Goal: Task Accomplishment & Management: Manage account settings

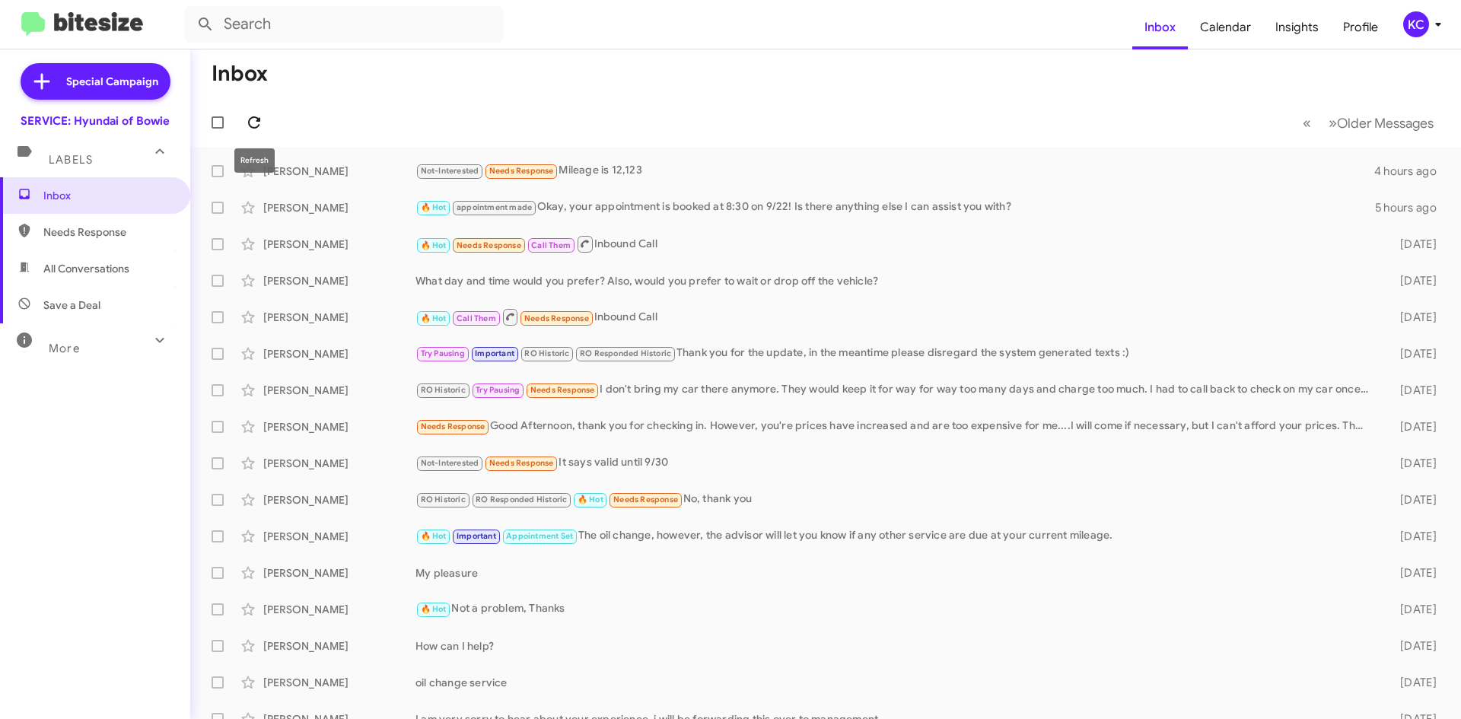
click at [257, 116] on icon at bounding box center [254, 122] width 18 height 18
click at [1412, 27] on div "KC" at bounding box center [1416, 24] width 26 height 26
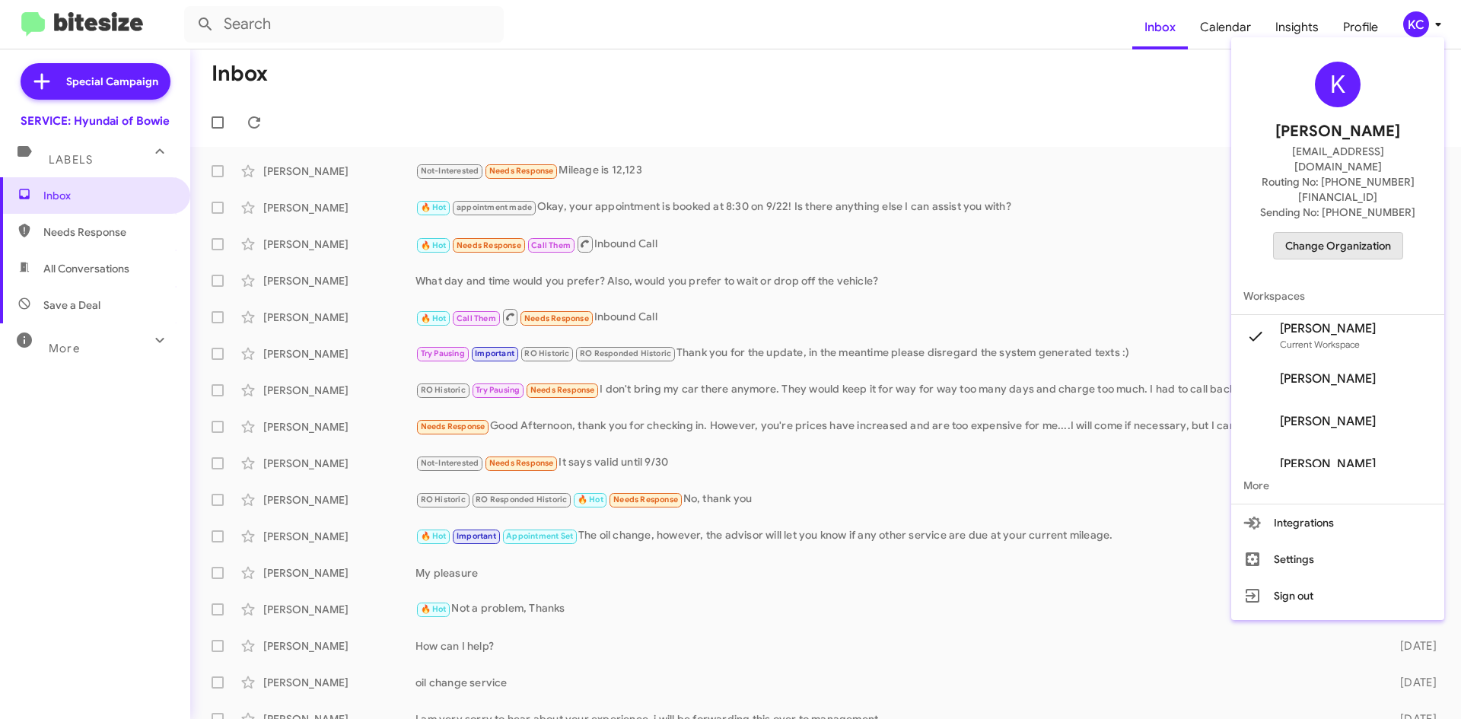
click at [1355, 233] on span "Change Organization" at bounding box center [1338, 246] width 106 height 26
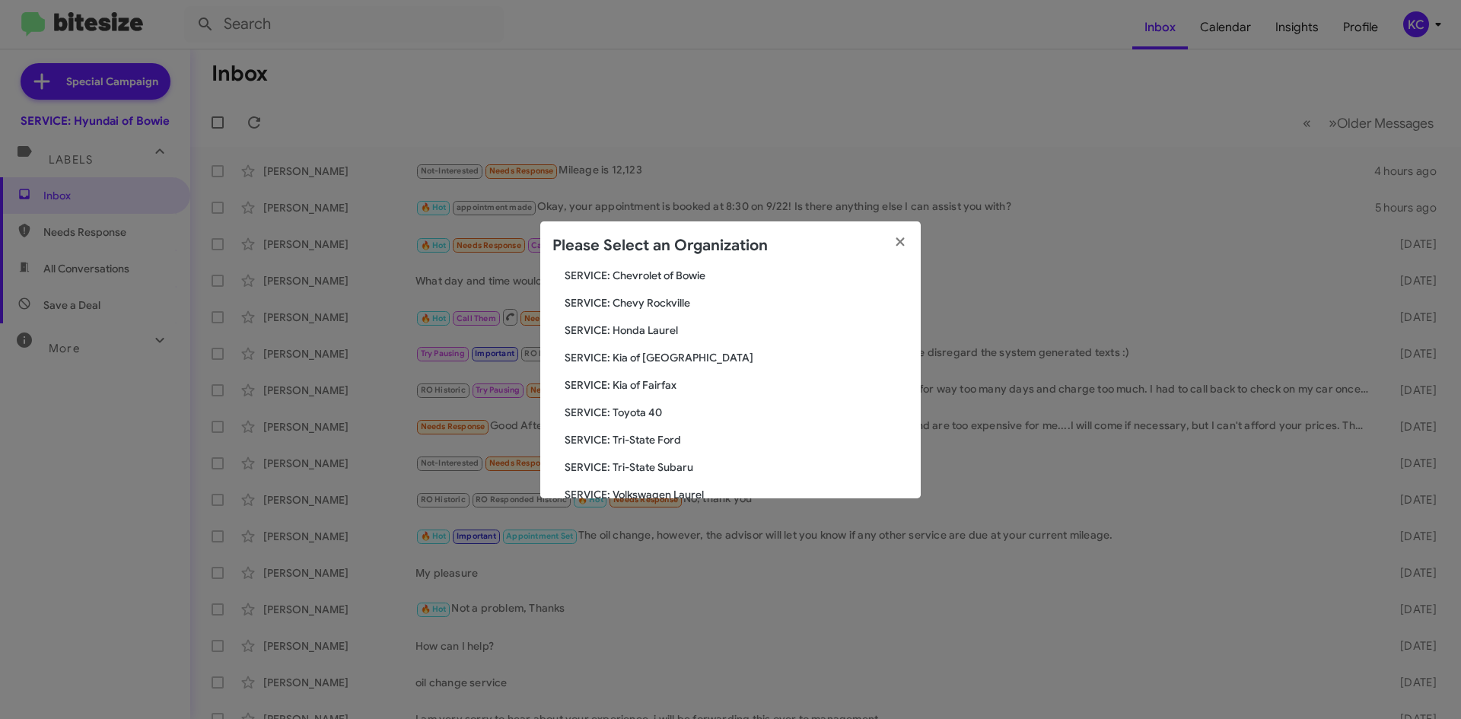
scroll to position [228, 0]
click at [634, 351] on span "SERVICE: Kia of Fairfax" at bounding box center [737, 354] width 344 height 15
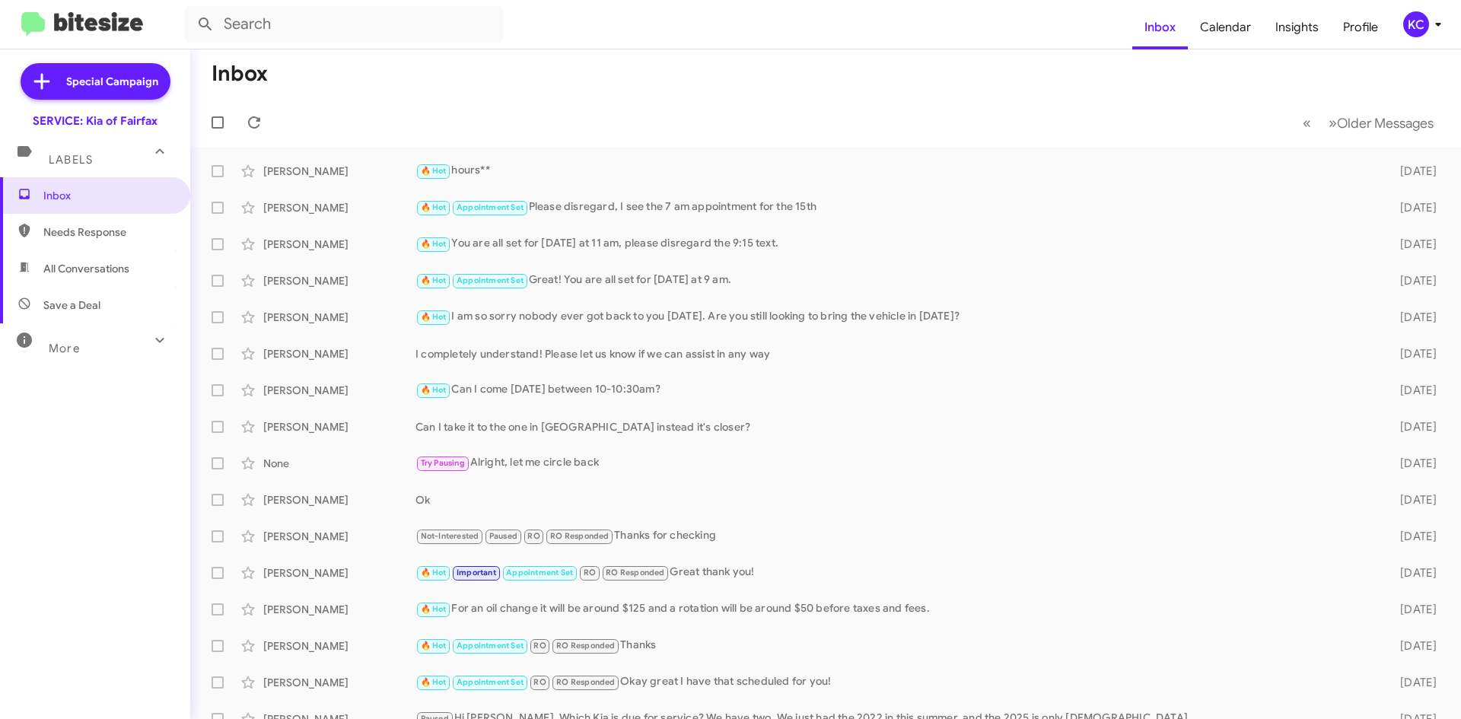
click at [1427, 24] on div "KC" at bounding box center [1416, 24] width 26 height 26
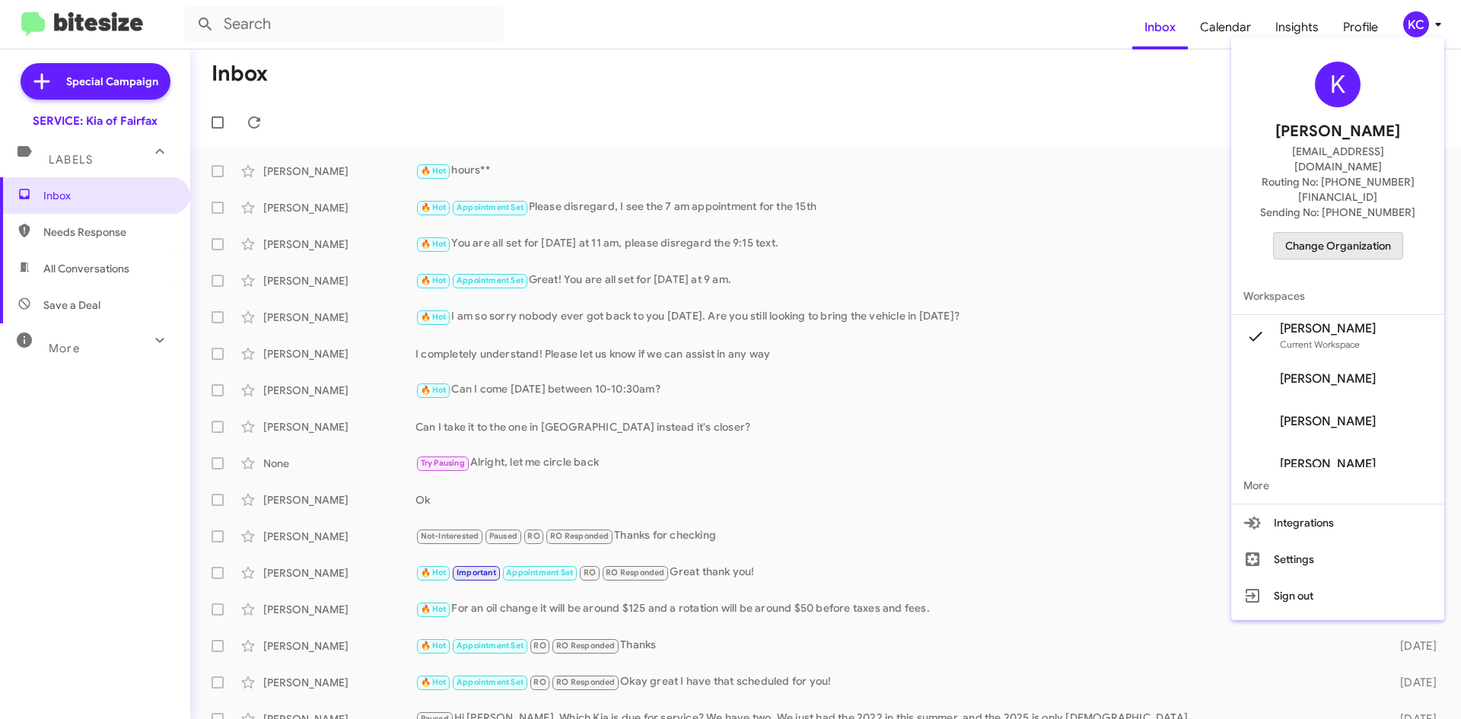
click at [1376, 233] on span "Change Organization" at bounding box center [1338, 246] width 106 height 26
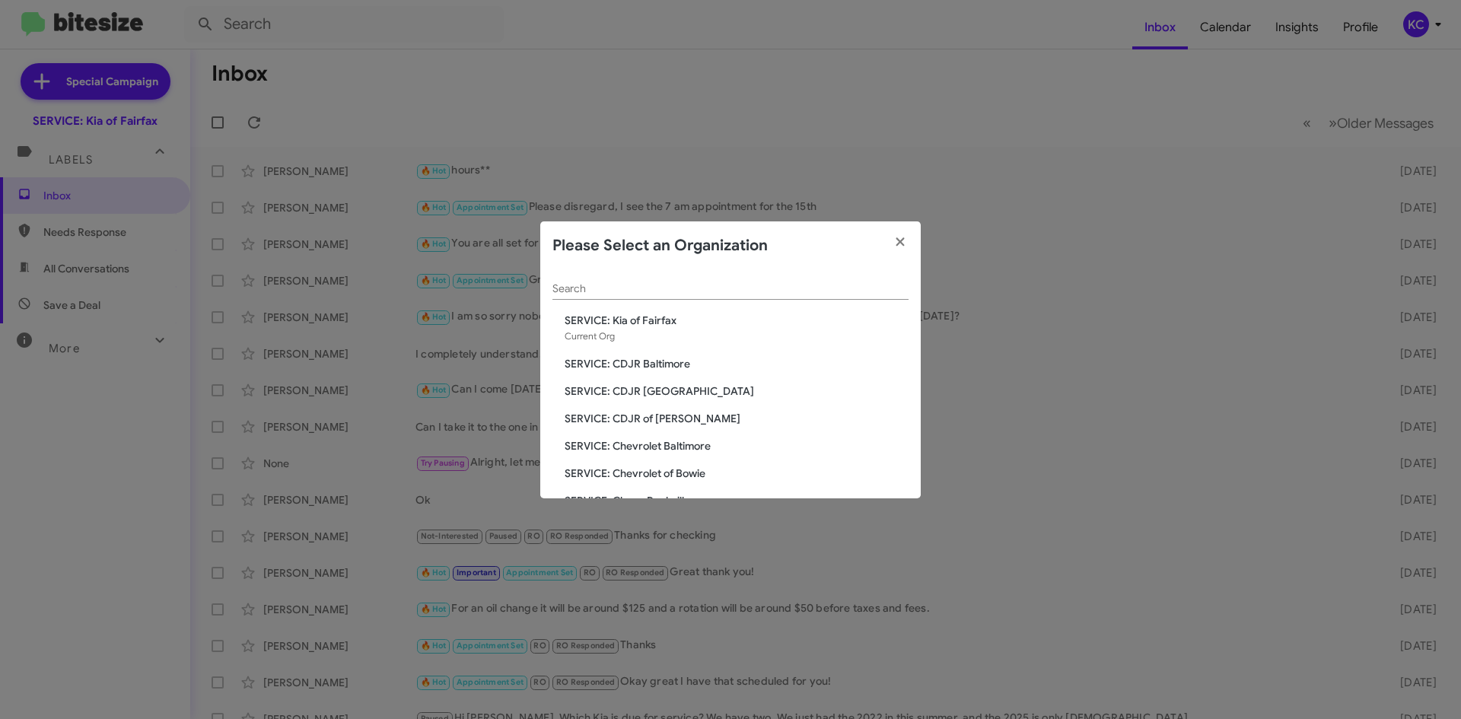
click at [646, 406] on div "Search SERVICE: Kia of Fairfax Current Org SERVICE: CDJR Baltimore SERVICE: CDJ…" at bounding box center [730, 384] width 381 height 228
click at [648, 416] on span "SERVICE: CDJR of [PERSON_NAME]" at bounding box center [737, 418] width 344 height 15
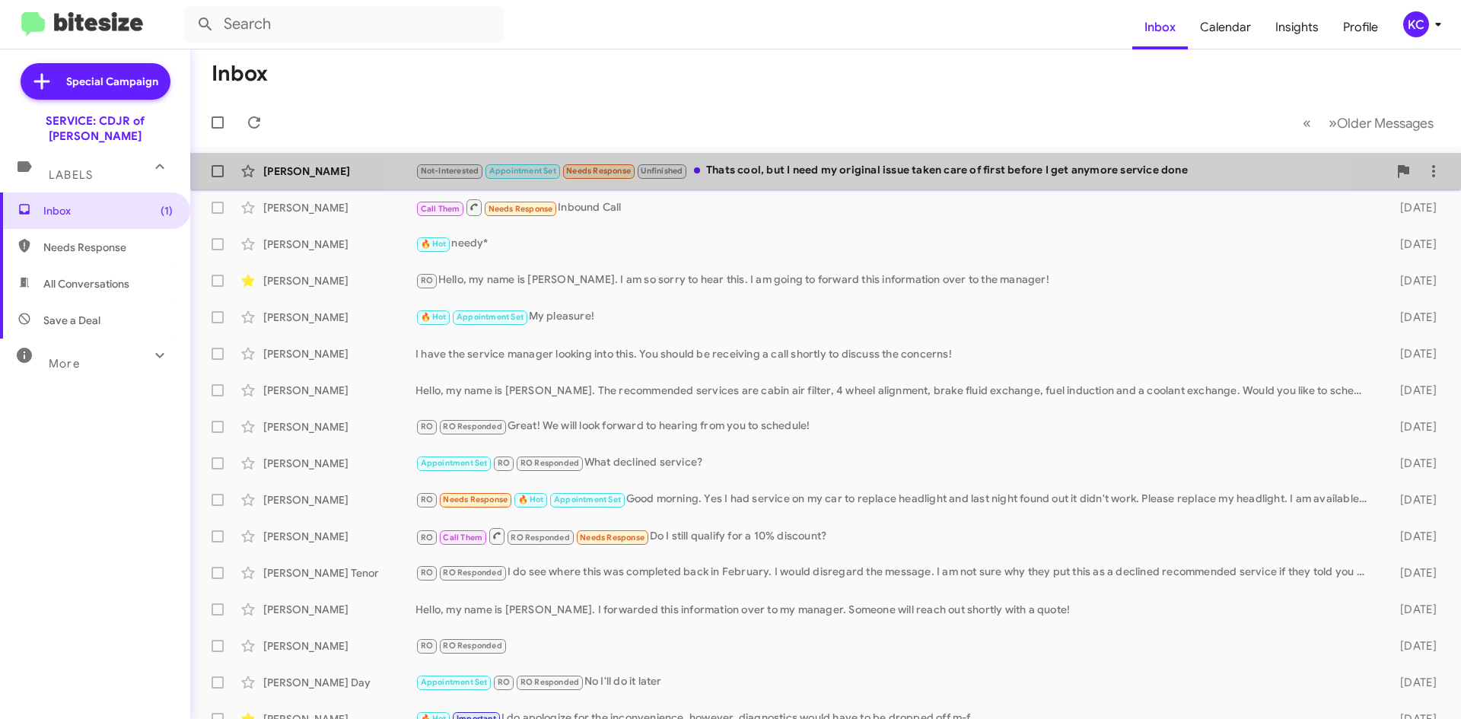
click at [836, 162] on div "Not-Interested Appointment Set Needs Response Unfinished Thats cool, but I need…" at bounding box center [902, 171] width 973 height 18
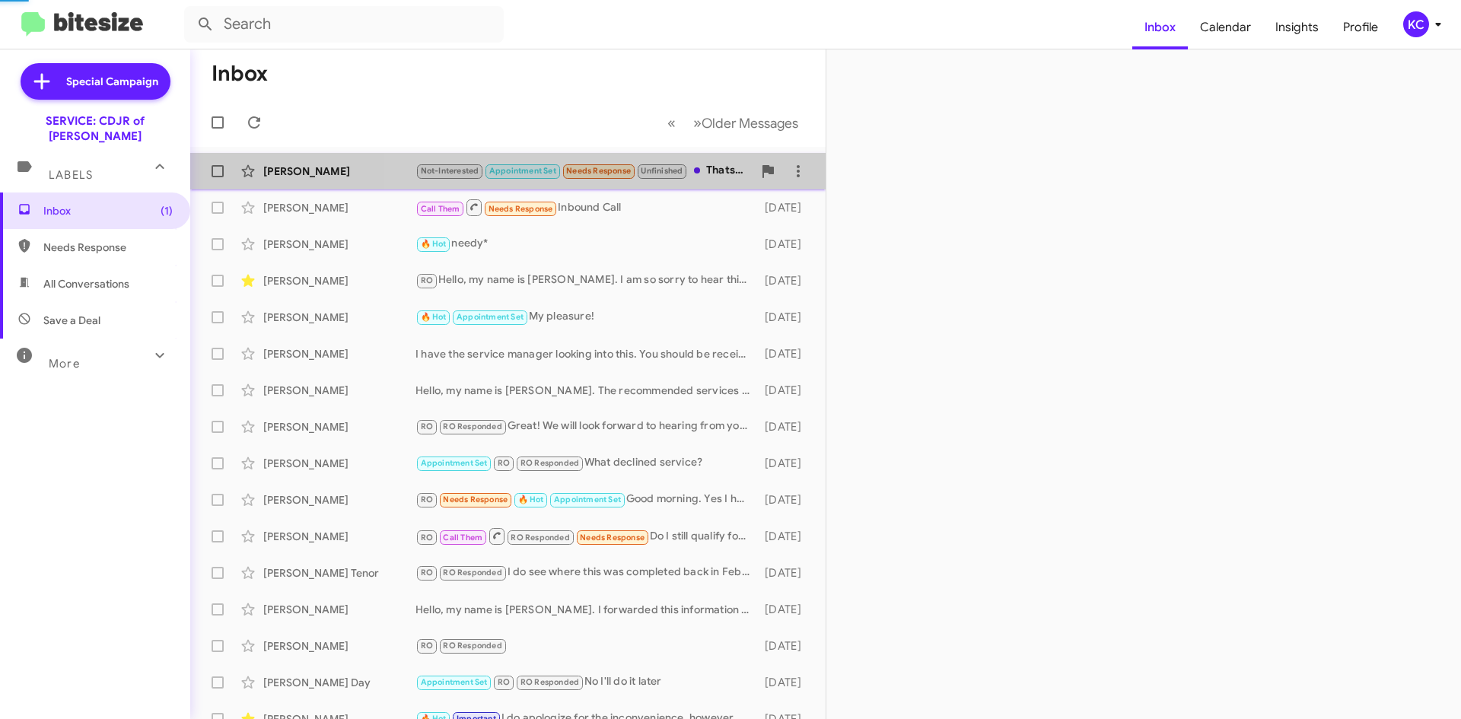
click at [836, 162] on div "Inbox « Previous » Next Older Messages Michael Mcpherson Not-Interested Appoint…" at bounding box center [825, 384] width 1271 height 670
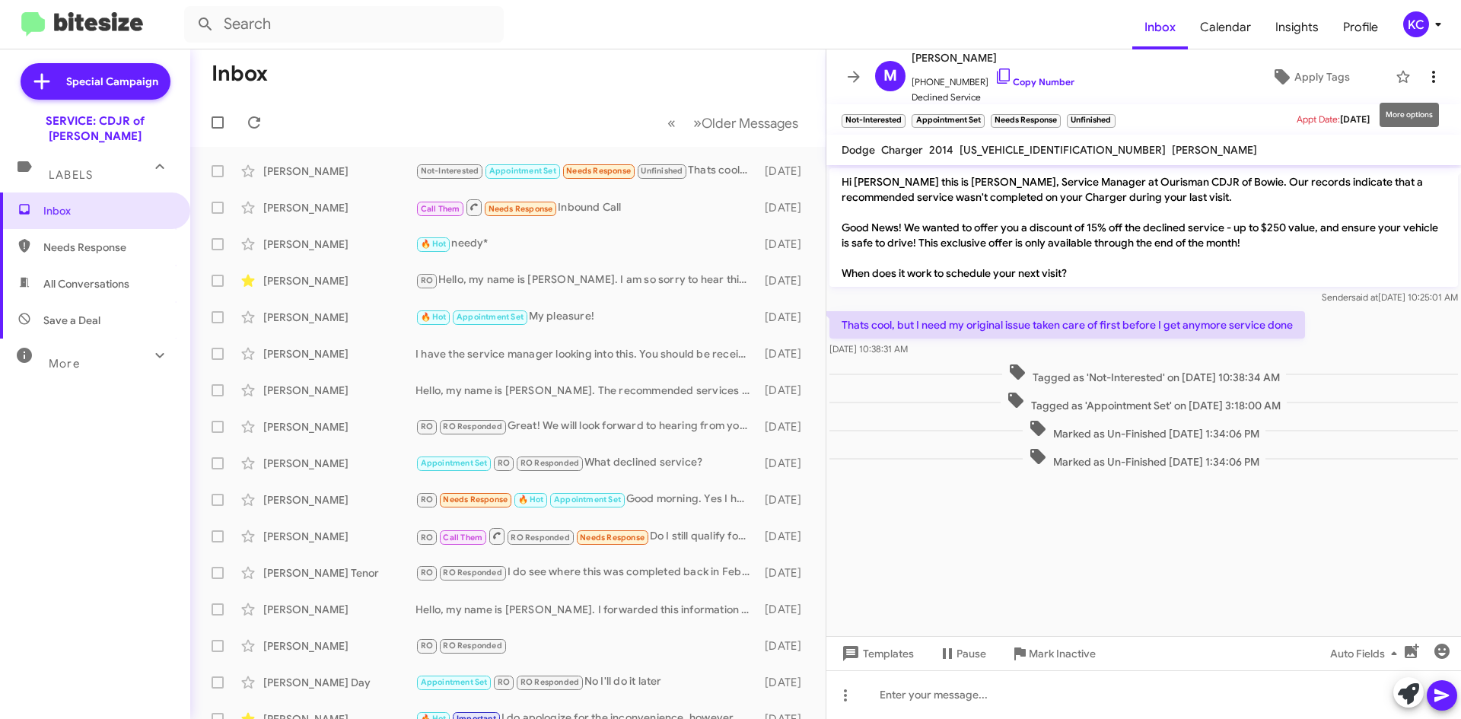
click at [1427, 78] on icon at bounding box center [1434, 77] width 18 height 18
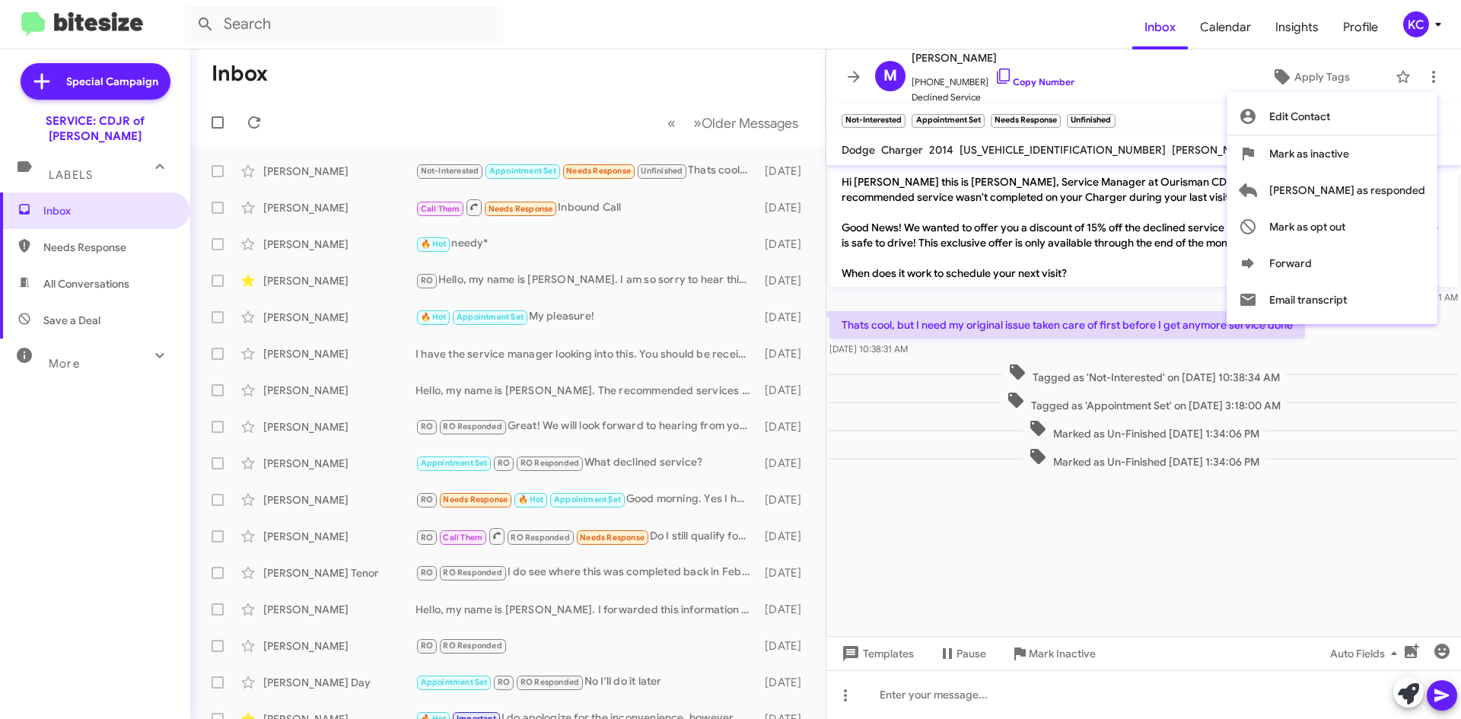
click at [984, 707] on div at bounding box center [730, 359] width 1461 height 719
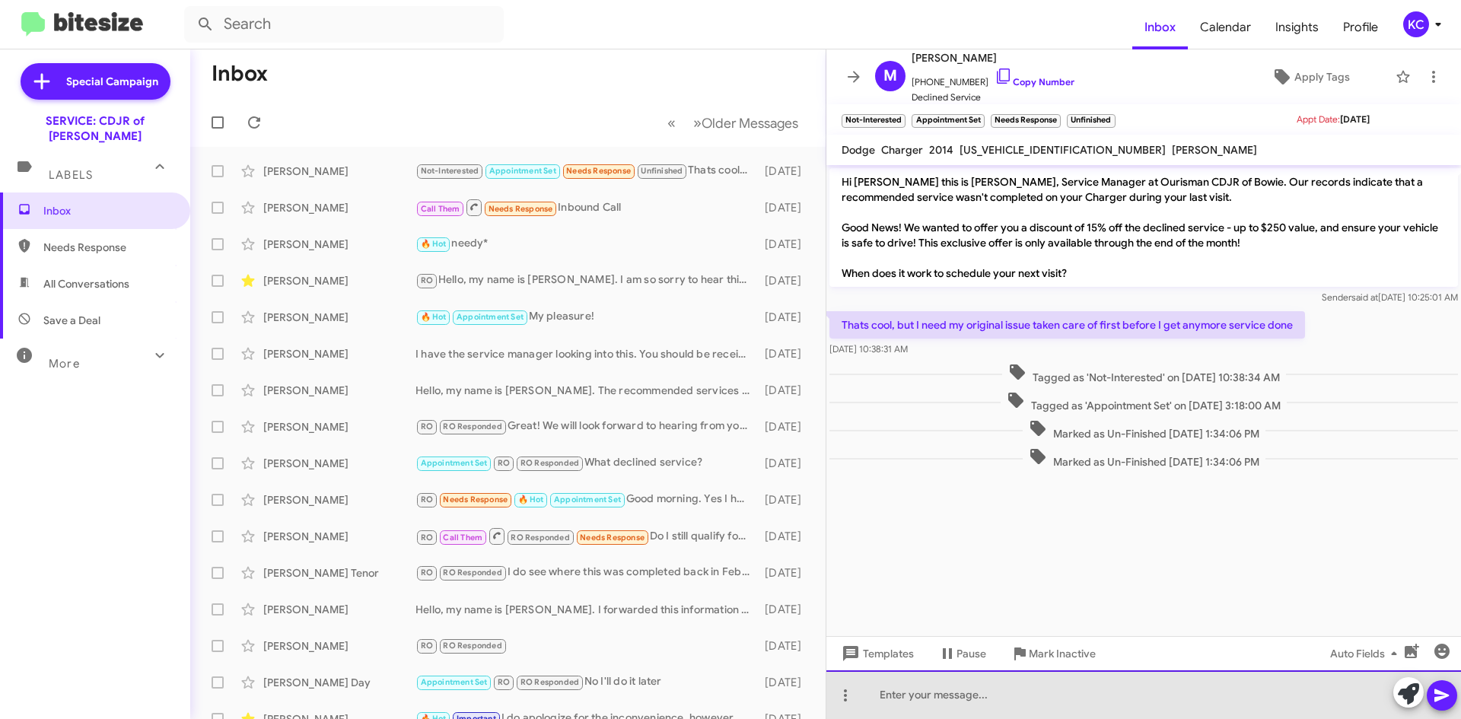
click at [984, 707] on div at bounding box center [1143, 694] width 635 height 49
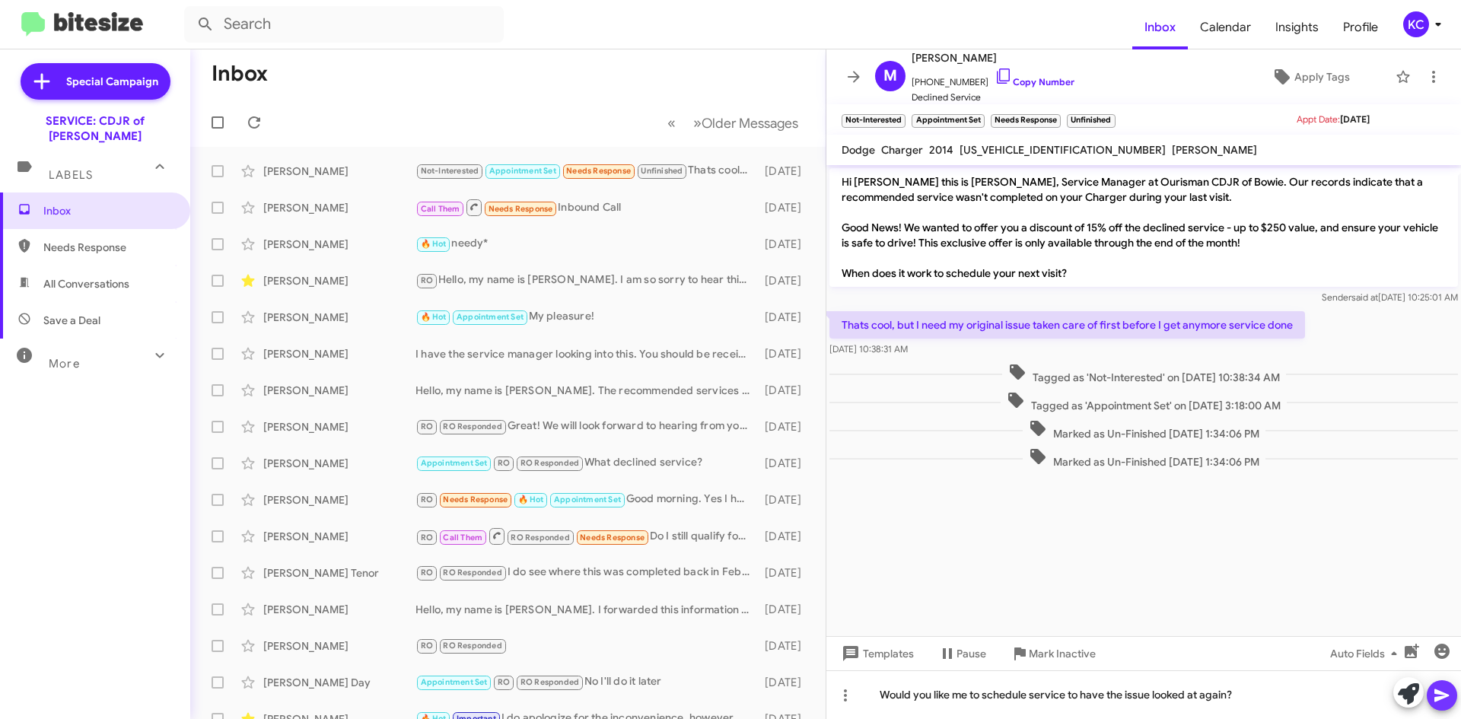
click at [1443, 689] on icon at bounding box center [1442, 695] width 18 height 18
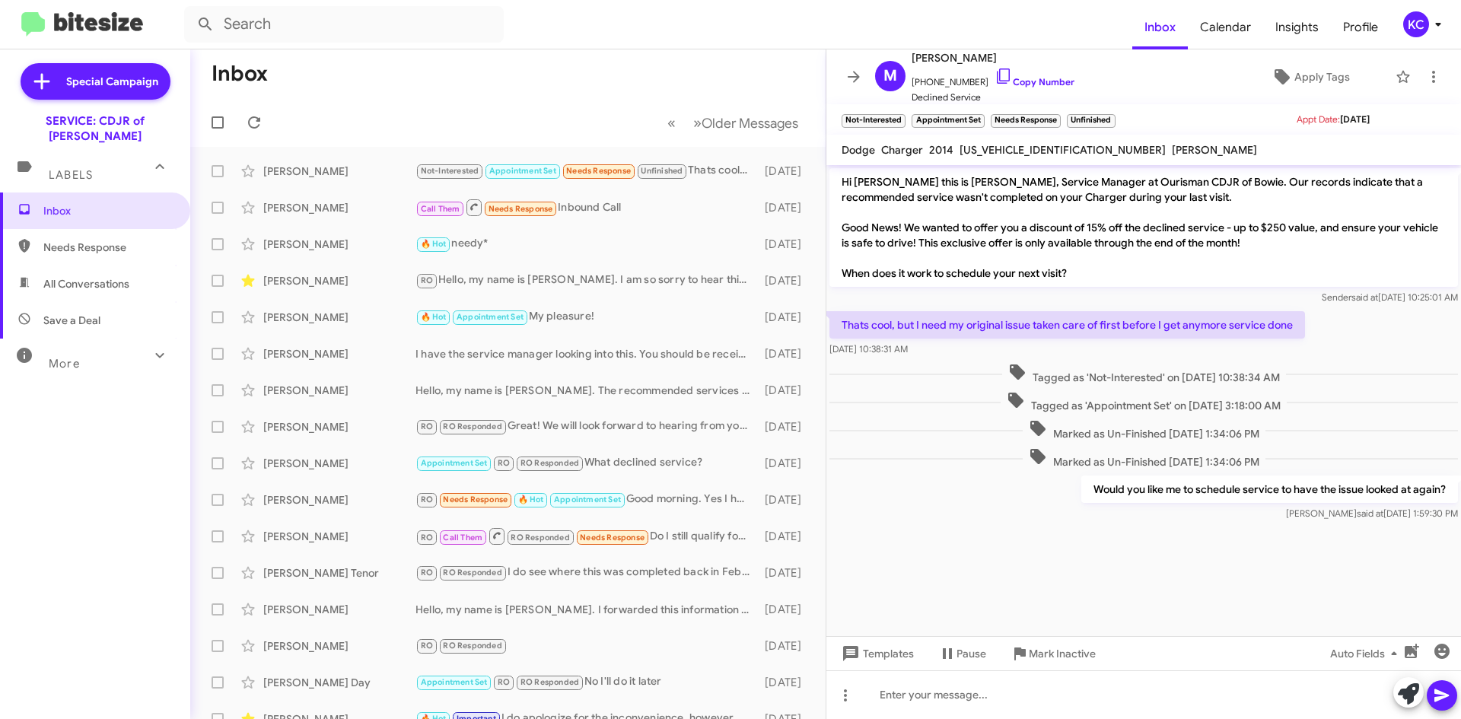
click at [1408, 31] on div "KC" at bounding box center [1416, 24] width 26 height 26
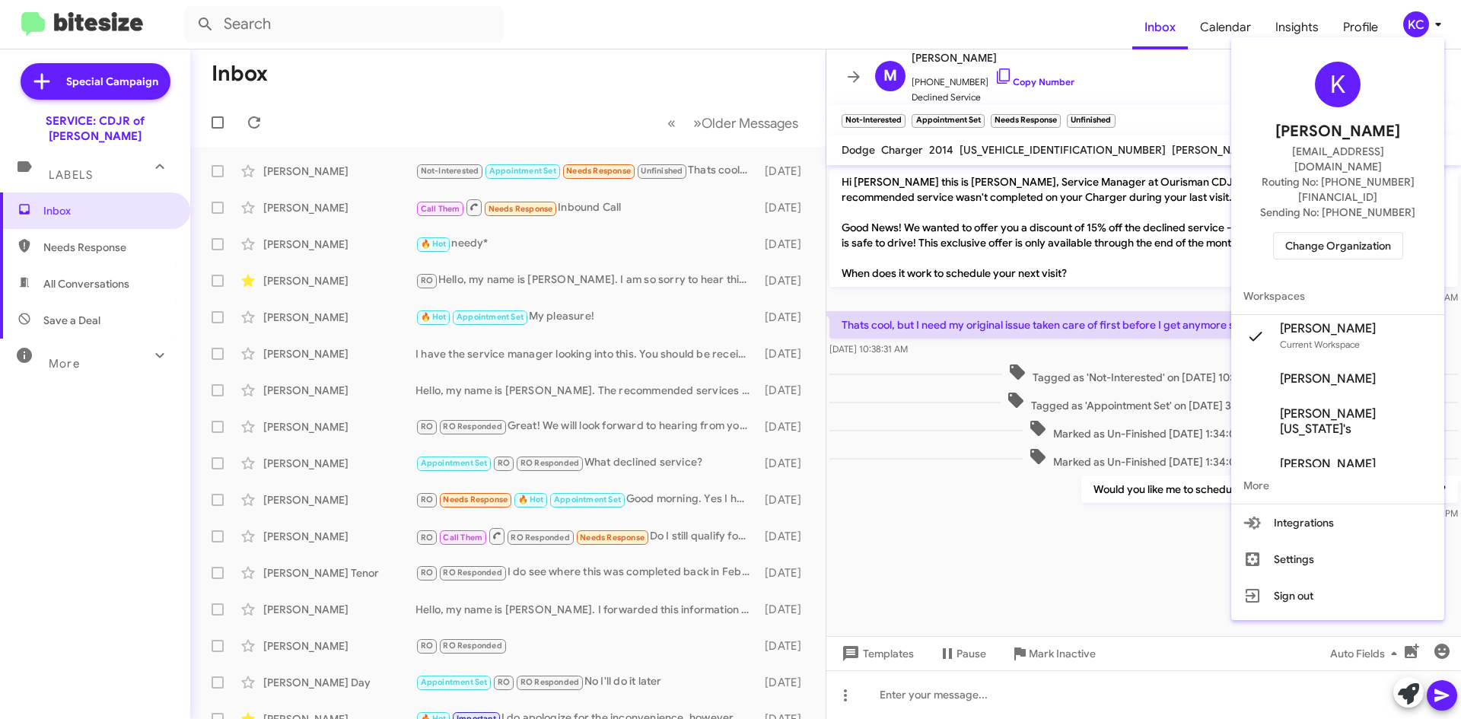
click at [1356, 233] on span "Change Organization" at bounding box center [1338, 246] width 106 height 26
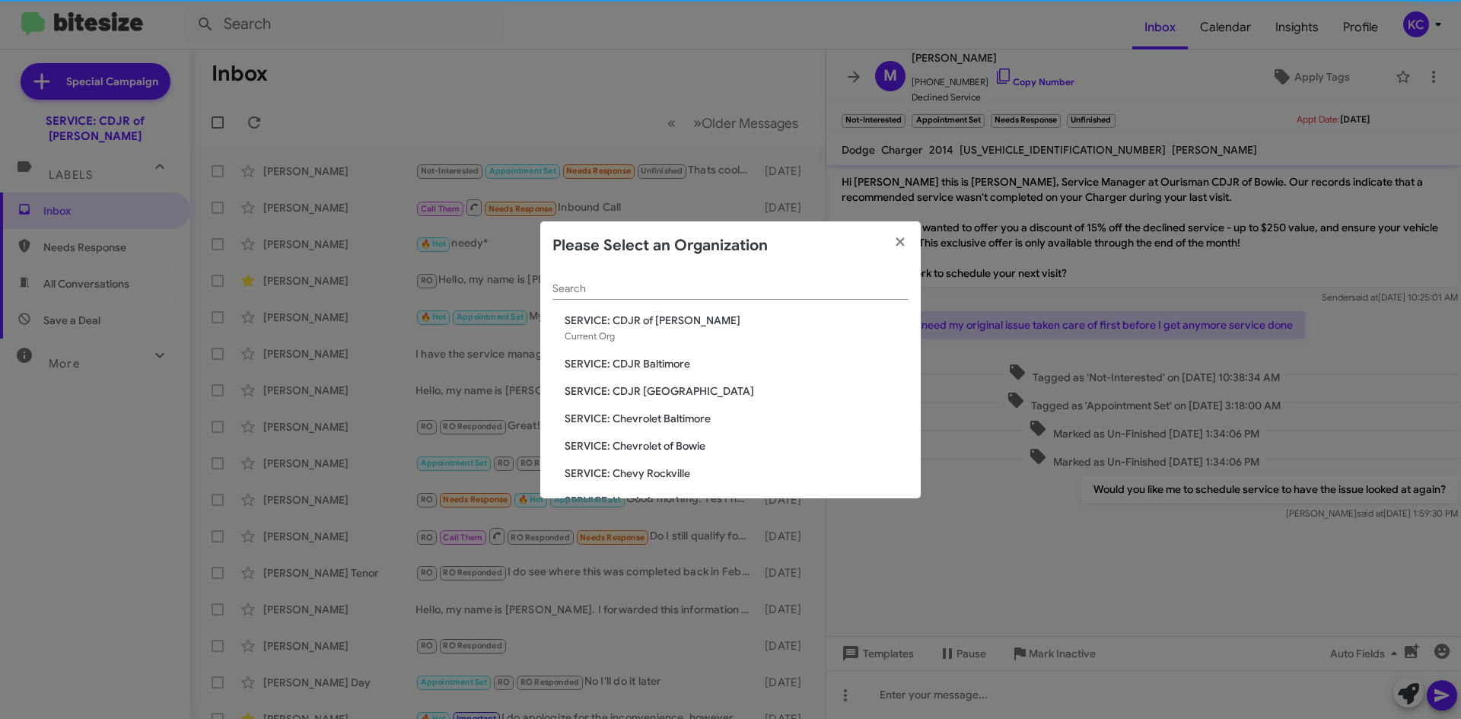
click at [678, 327] on span "SERVICE: CDJR of [PERSON_NAME]" at bounding box center [737, 320] width 344 height 15
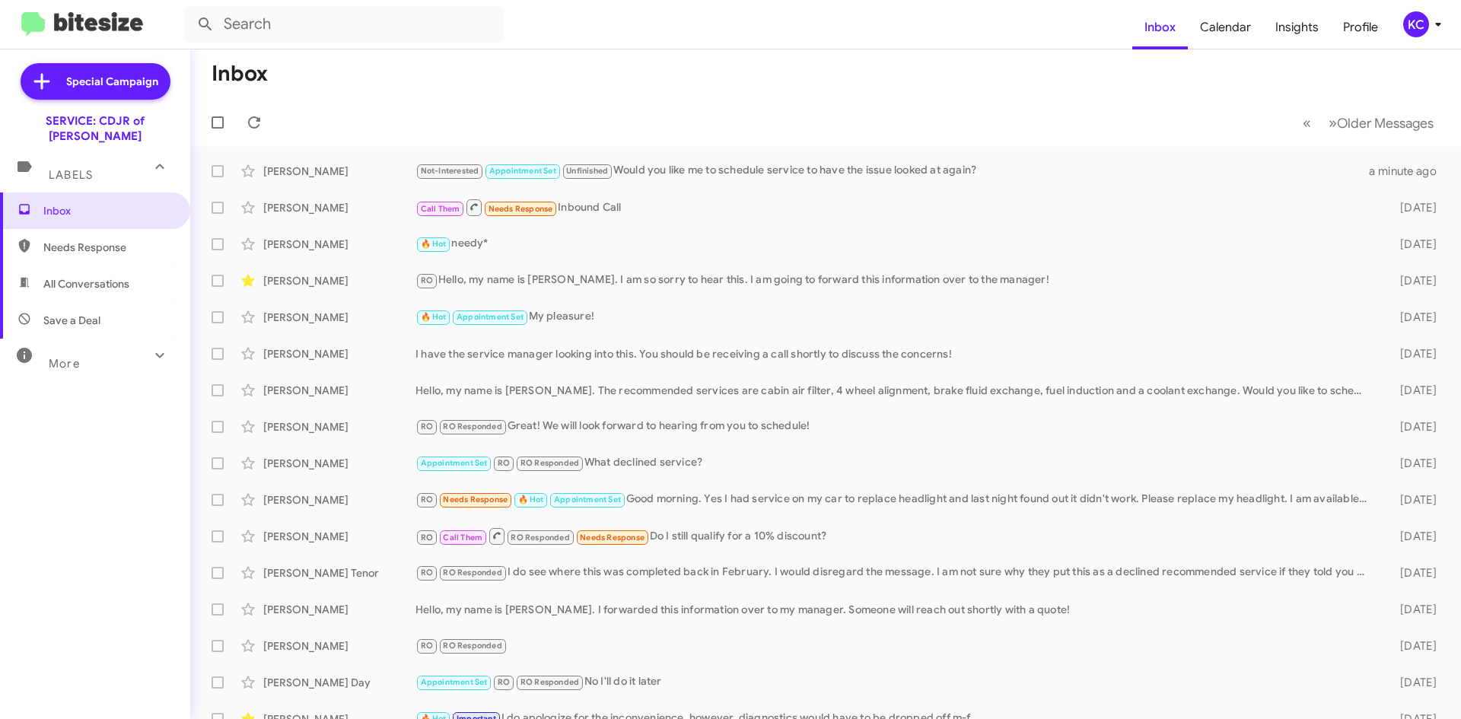
click at [1403, 16] on span "KC" at bounding box center [1426, 24] width 46 height 26
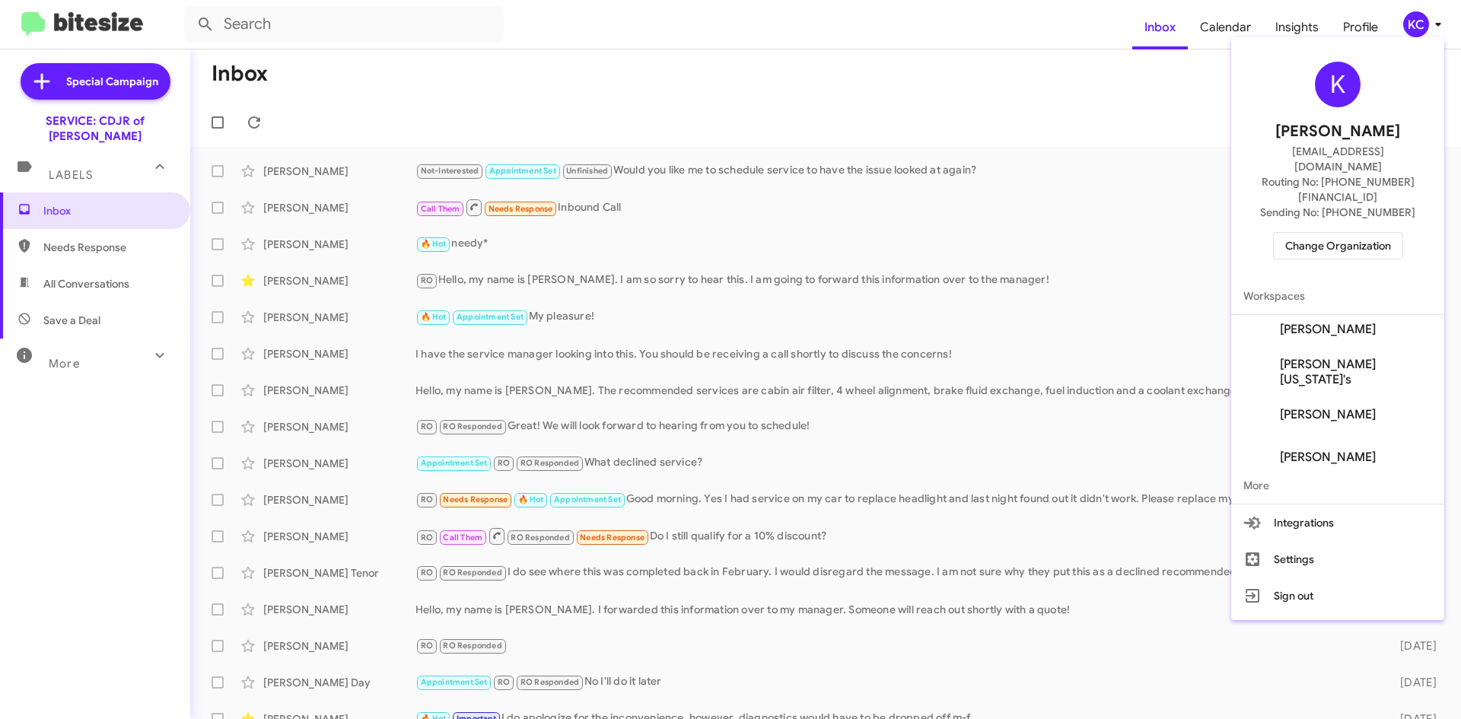
scroll to position [76, 0]
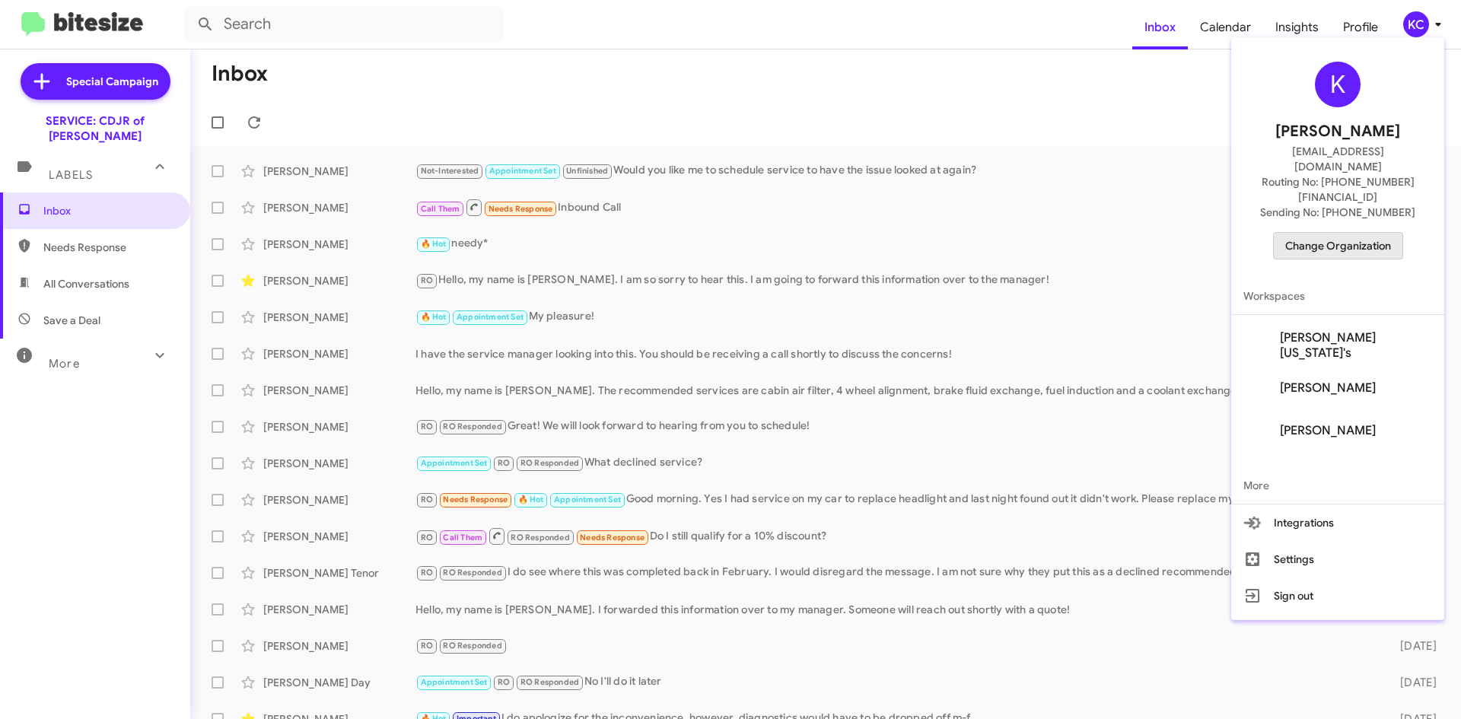
click at [1355, 233] on span "Change Organization" at bounding box center [1338, 246] width 106 height 26
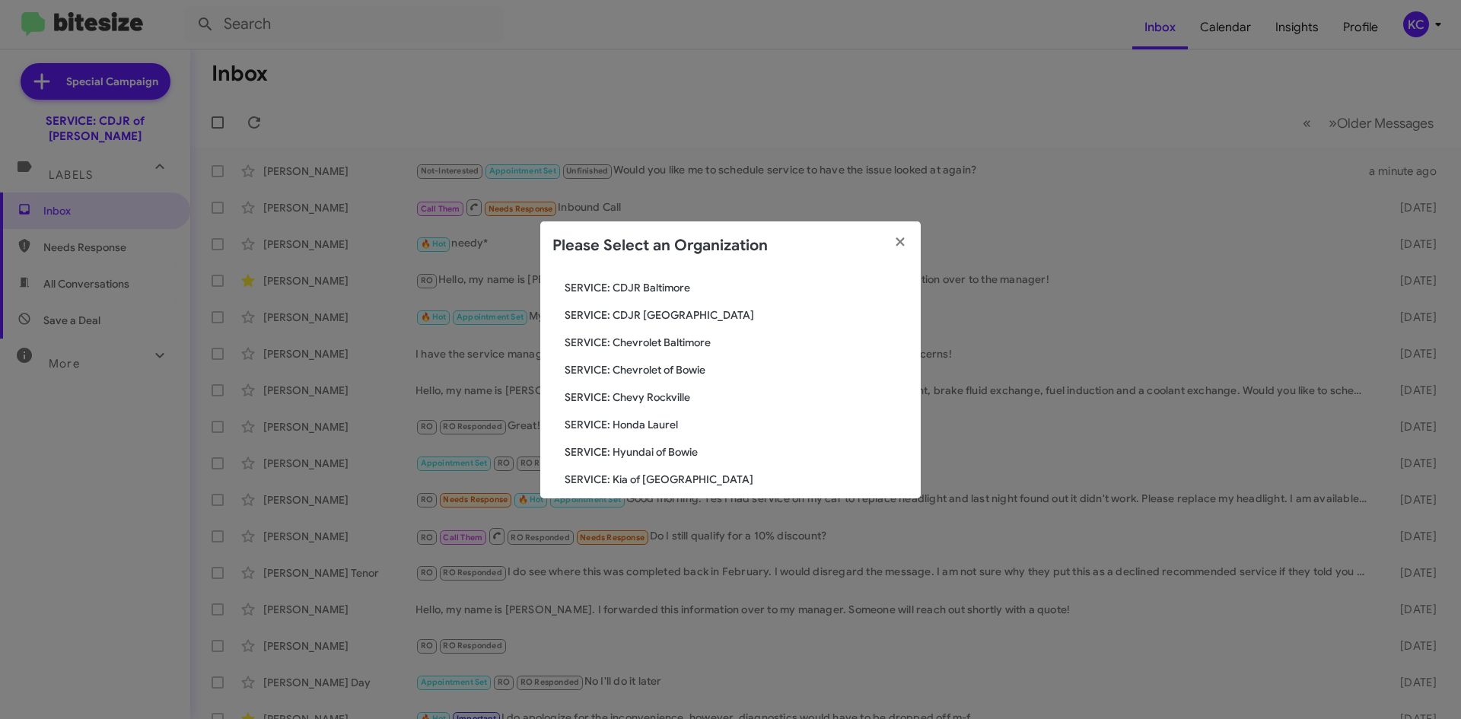
click at [681, 289] on span "SERVICE: CDJR Baltimore" at bounding box center [737, 287] width 344 height 15
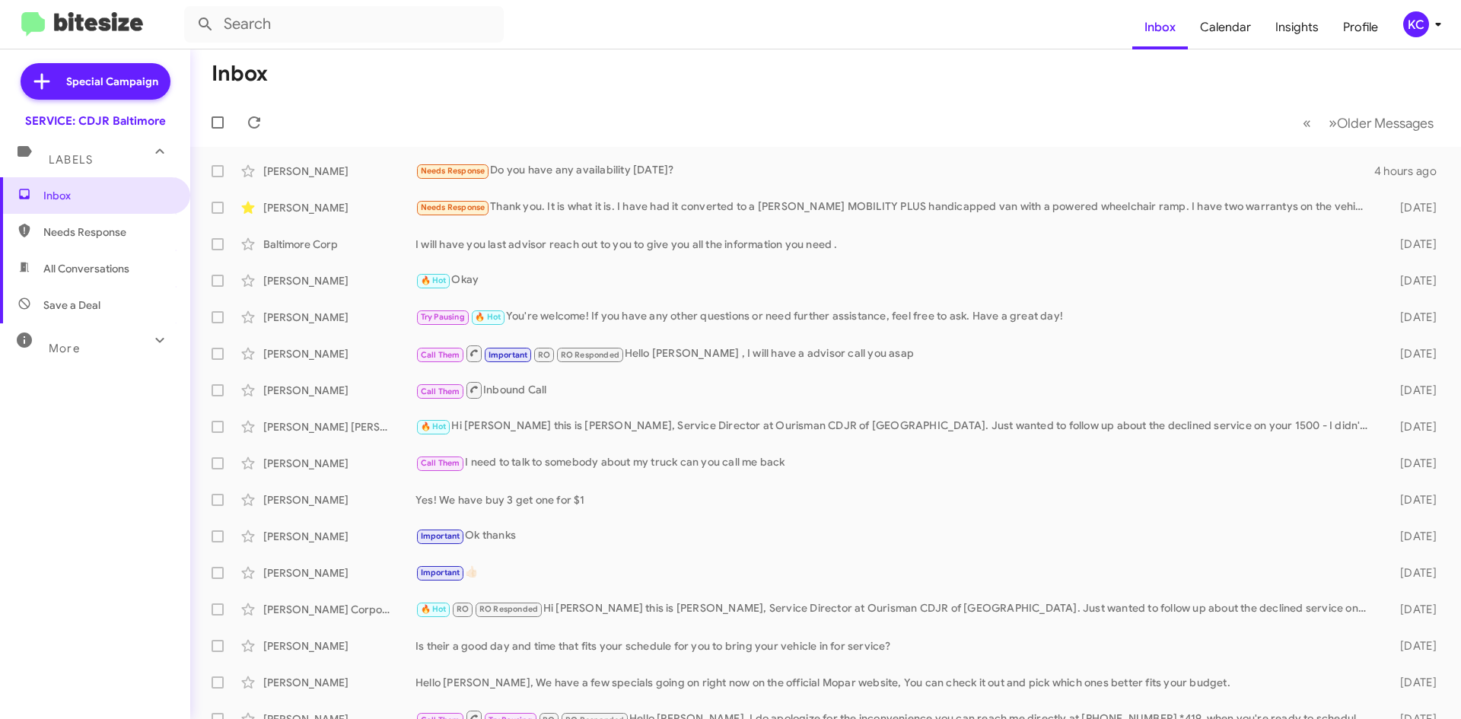
click at [1416, 14] on div "KC" at bounding box center [1416, 24] width 26 height 26
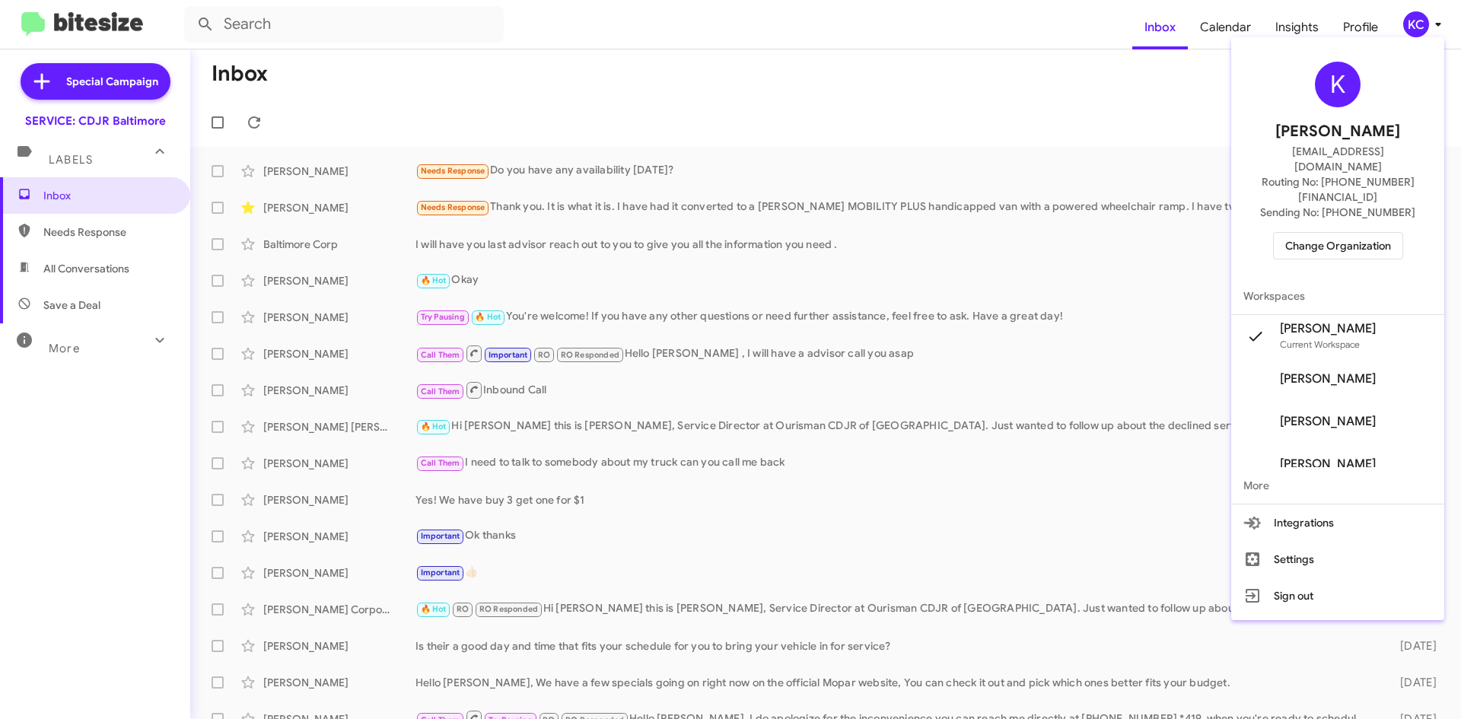
click at [1347, 233] on span "Change Organization" at bounding box center [1338, 246] width 106 height 26
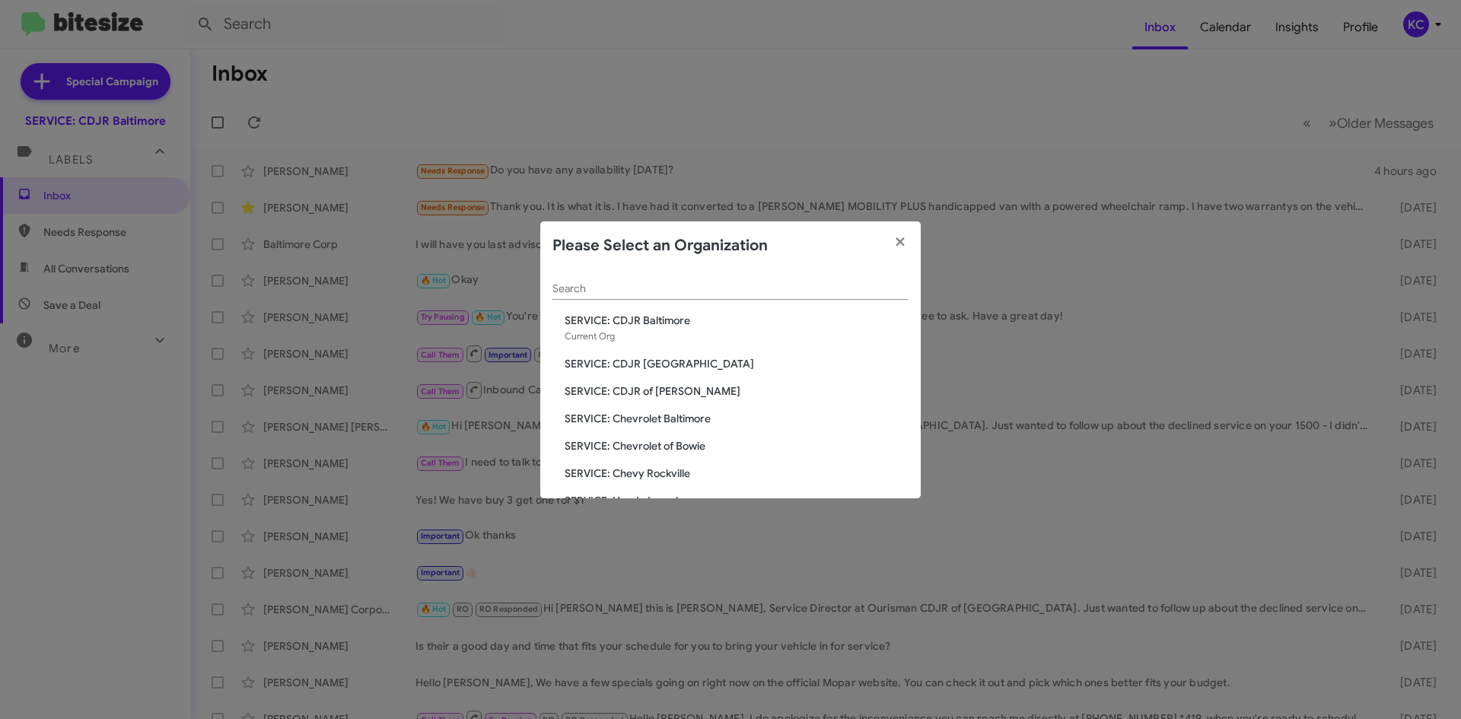
click at [679, 371] on span "SERVICE: CDJR [GEOGRAPHIC_DATA]" at bounding box center [737, 363] width 344 height 15
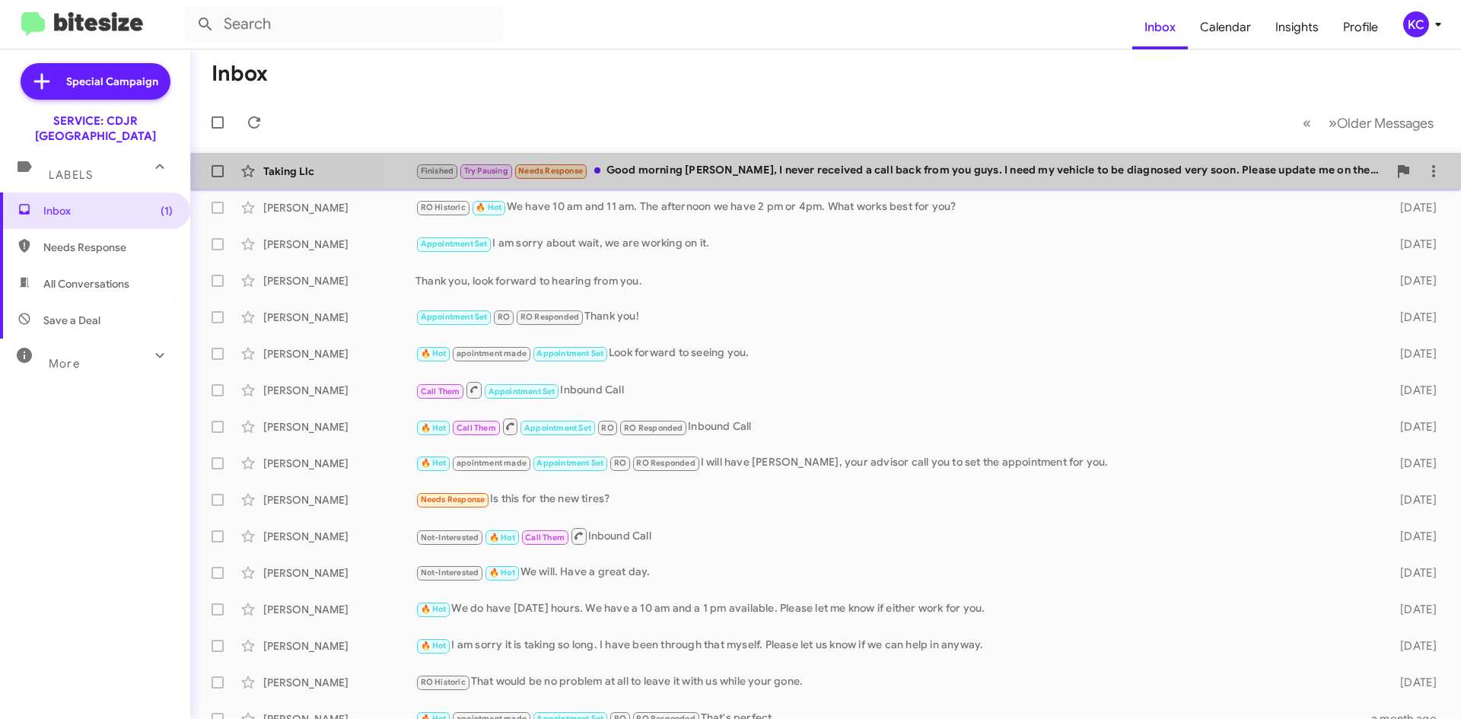
click at [963, 168] on div "Finished Try Pausing Needs Response Good morning [PERSON_NAME], I never receive…" at bounding box center [902, 171] width 973 height 18
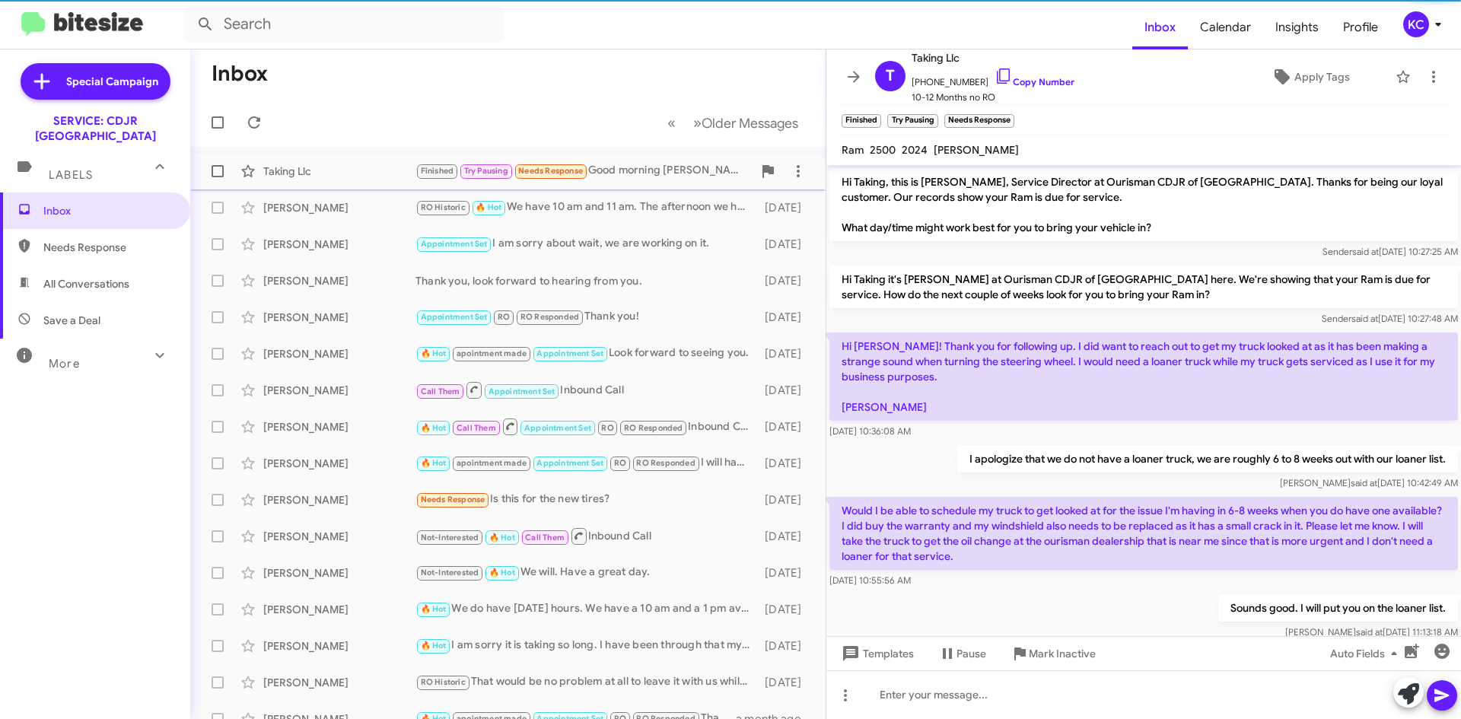
scroll to position [699, 0]
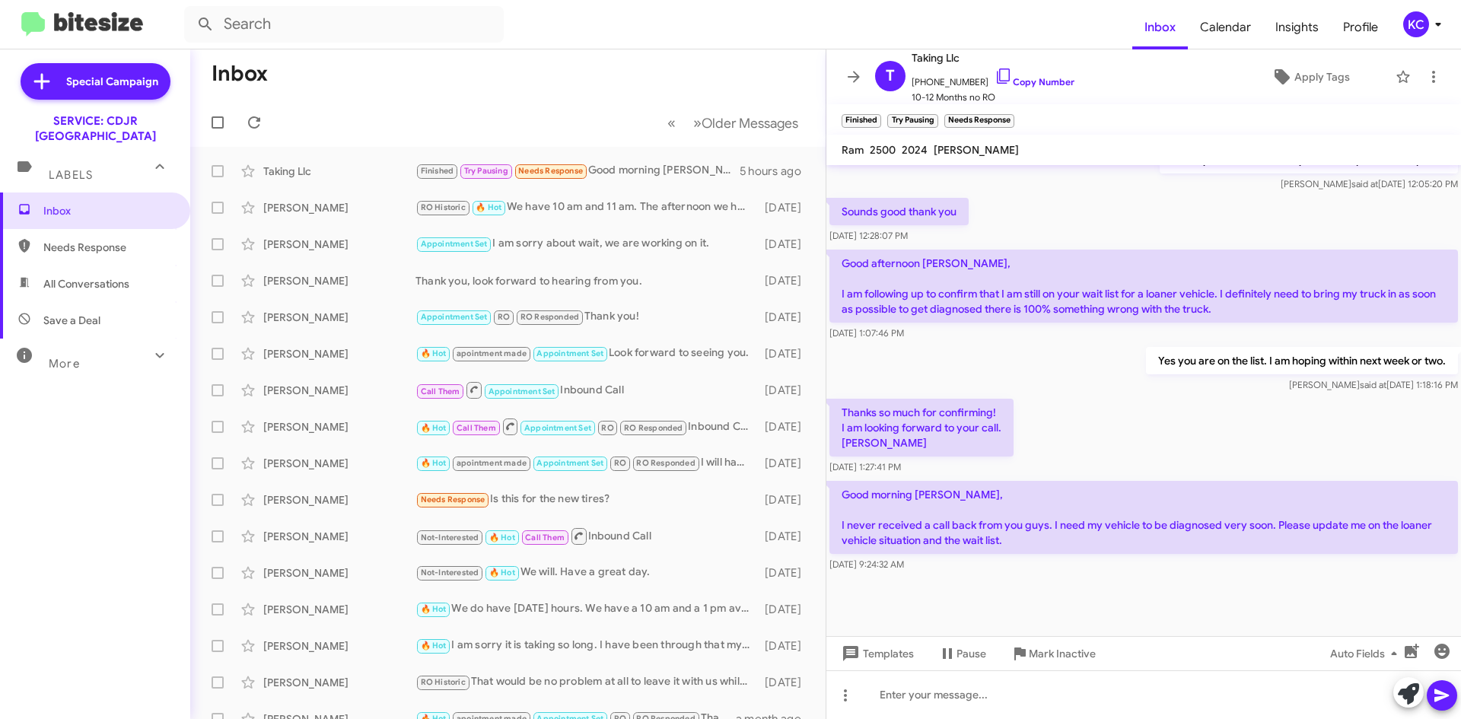
click at [1077, 134] on mat-toolbar "Finished × Try Pausing × Needs Response ×" at bounding box center [1143, 119] width 635 height 30
click at [995, 74] on icon at bounding box center [1004, 76] width 18 height 18
